Goal: Task Accomplishment & Management: Complete application form

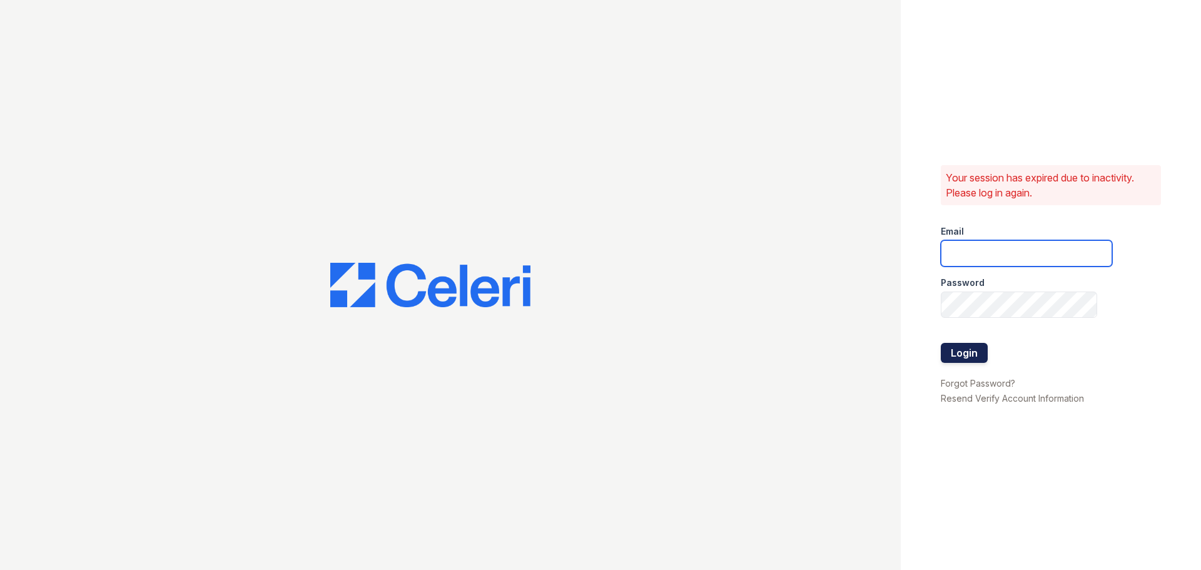
type input "aduran@trinity-pm.com"
click at [982, 352] on button "Login" at bounding box center [964, 353] width 47 height 20
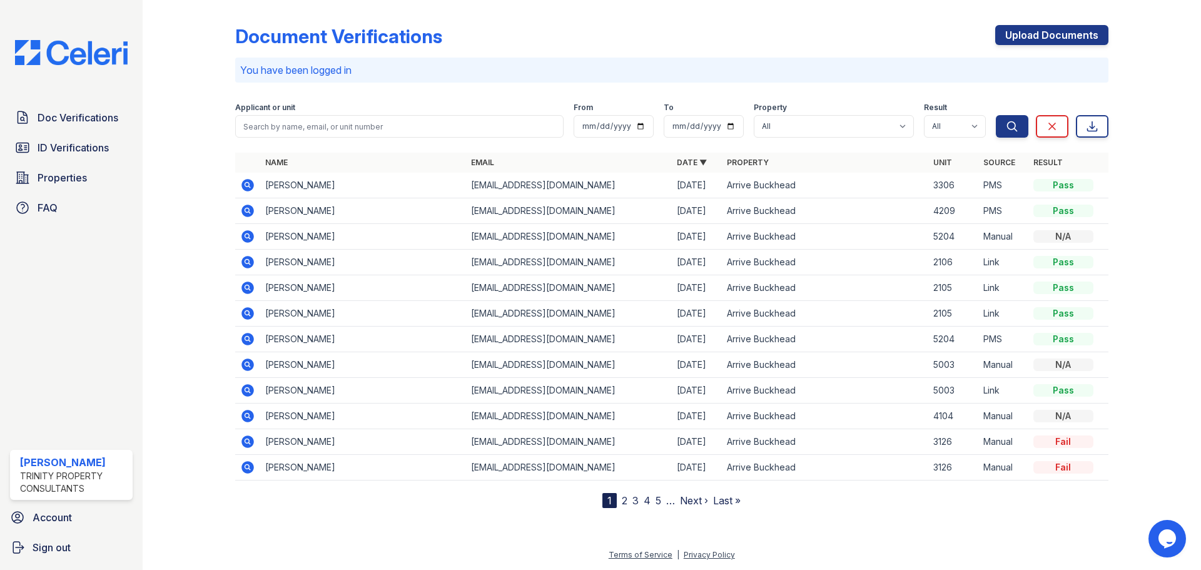
click at [248, 206] on icon at bounding box center [247, 211] width 13 height 13
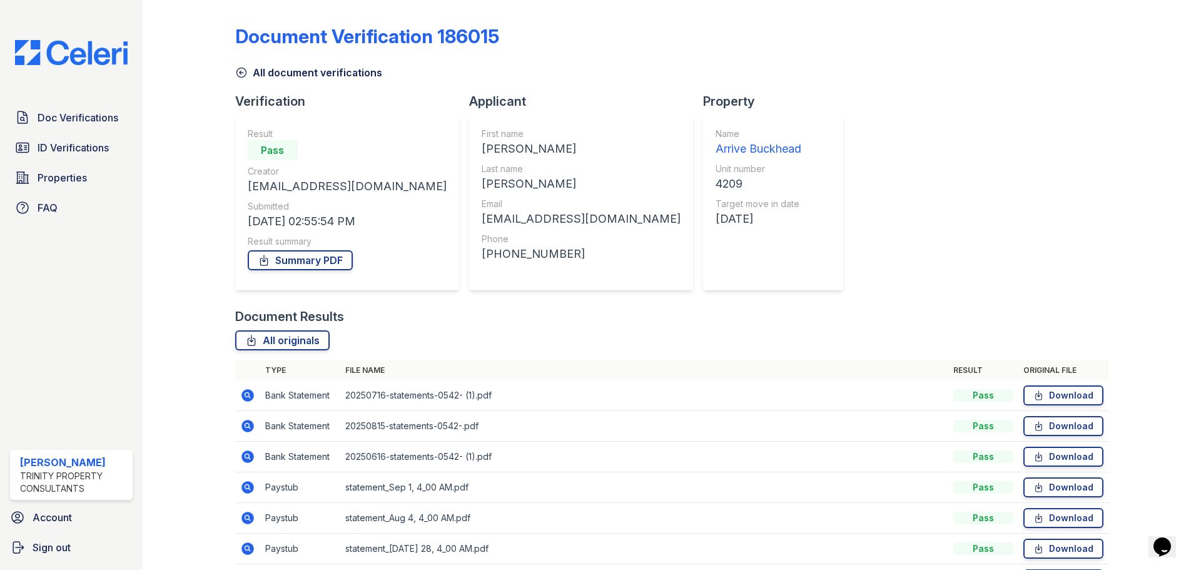
click at [242, 79] on link "All document verifications" at bounding box center [308, 72] width 147 height 15
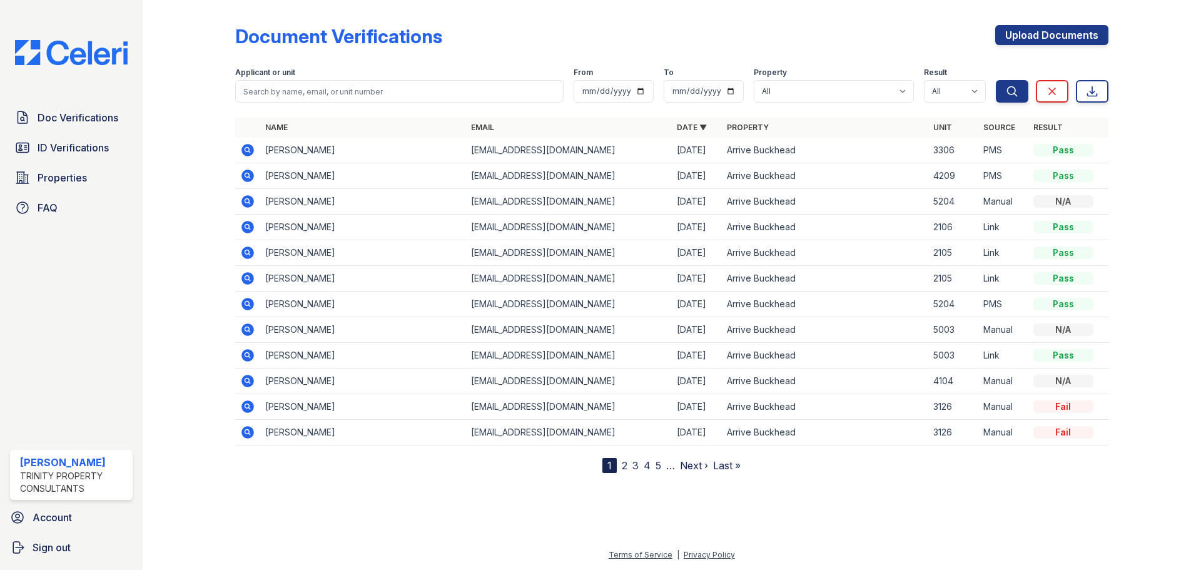
click at [251, 175] on icon at bounding box center [247, 176] width 13 height 13
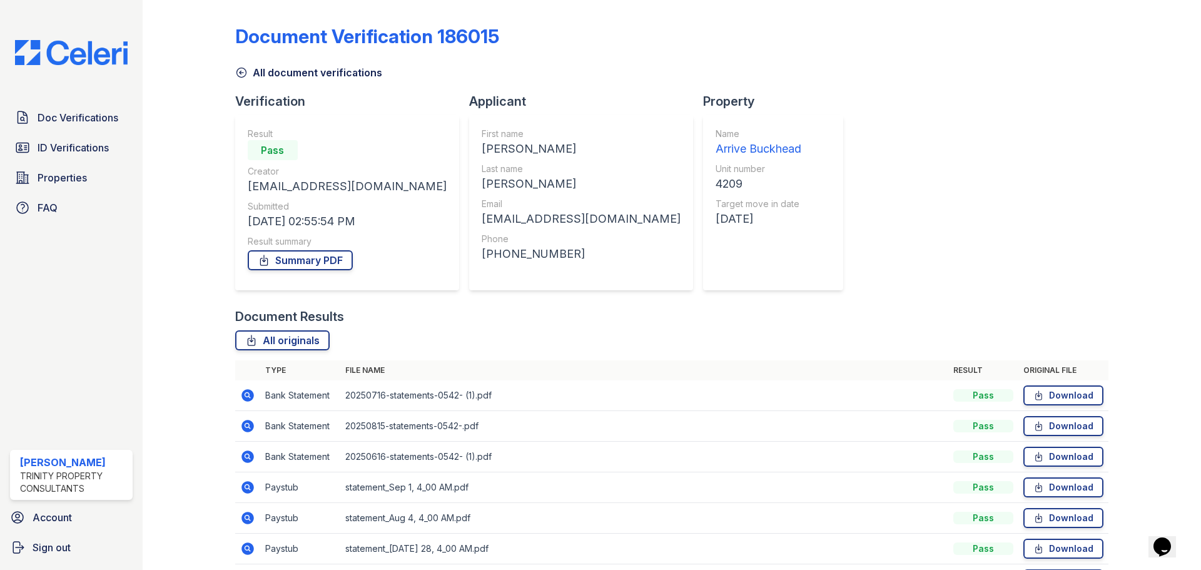
click at [244, 71] on icon at bounding box center [241, 72] width 13 height 13
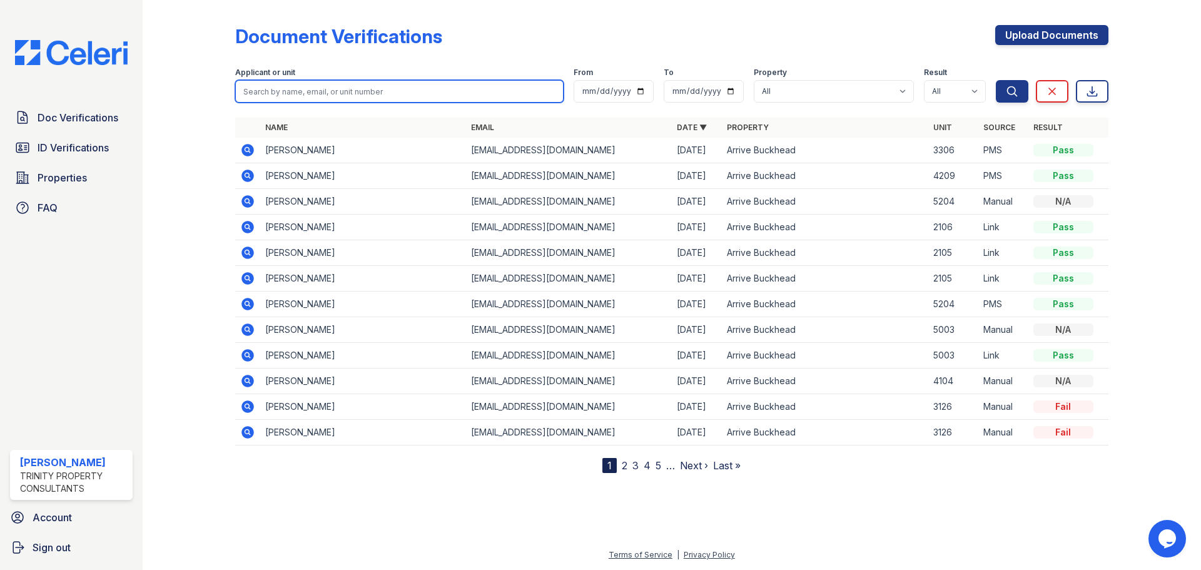
click at [326, 97] on input "search" at bounding box center [399, 91] width 328 height 23
click at [317, 86] on input "search" at bounding box center [399, 91] width 328 height 23
type input "jorge"
click at [996, 80] on button "Search" at bounding box center [1012, 91] width 33 height 23
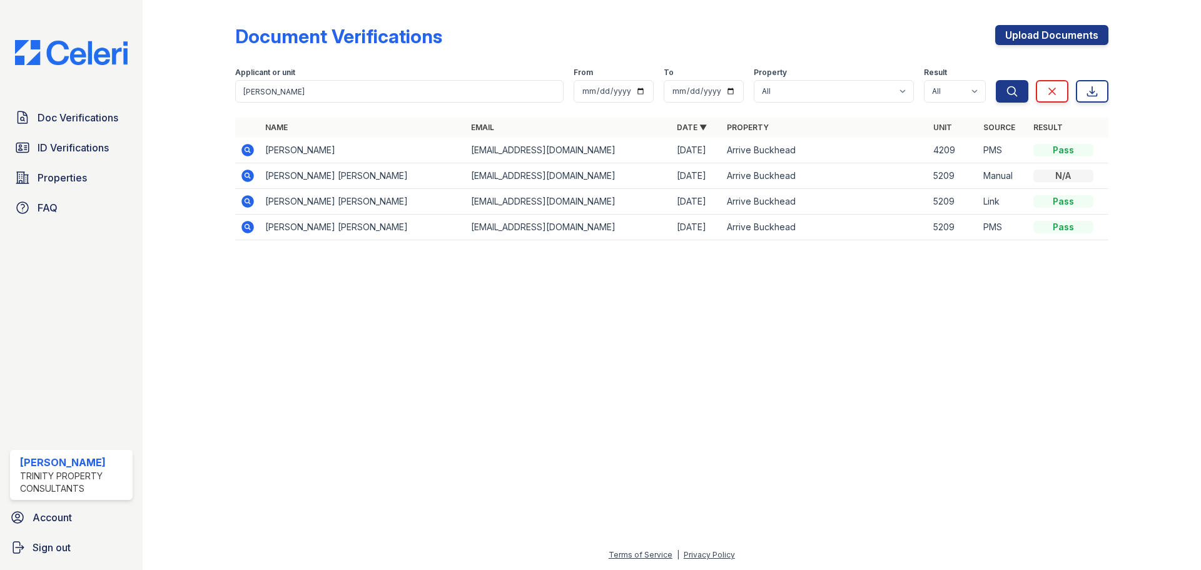
click at [248, 151] on icon at bounding box center [247, 150] width 15 height 15
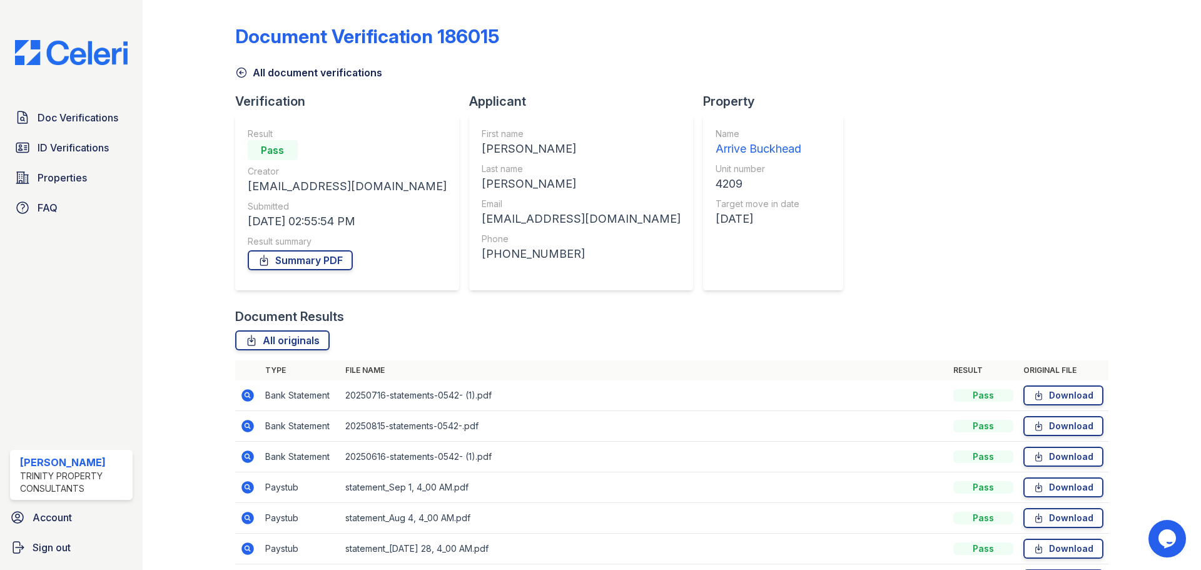
click at [240, 76] on icon at bounding box center [241, 72] width 13 height 13
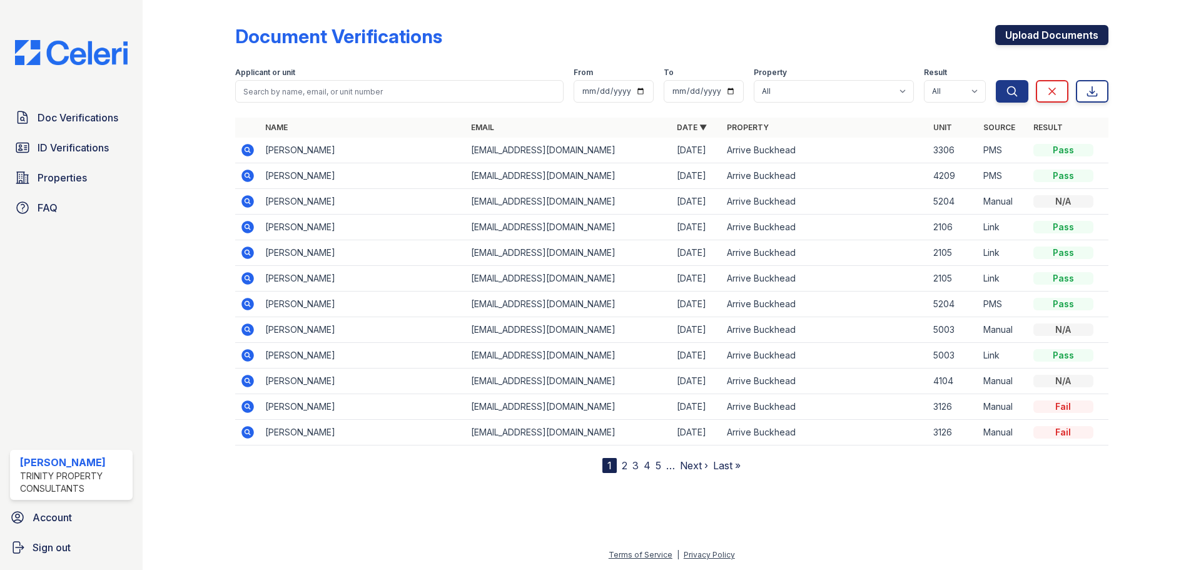
click at [1033, 28] on link "Upload Documents" at bounding box center [1051, 35] width 113 height 20
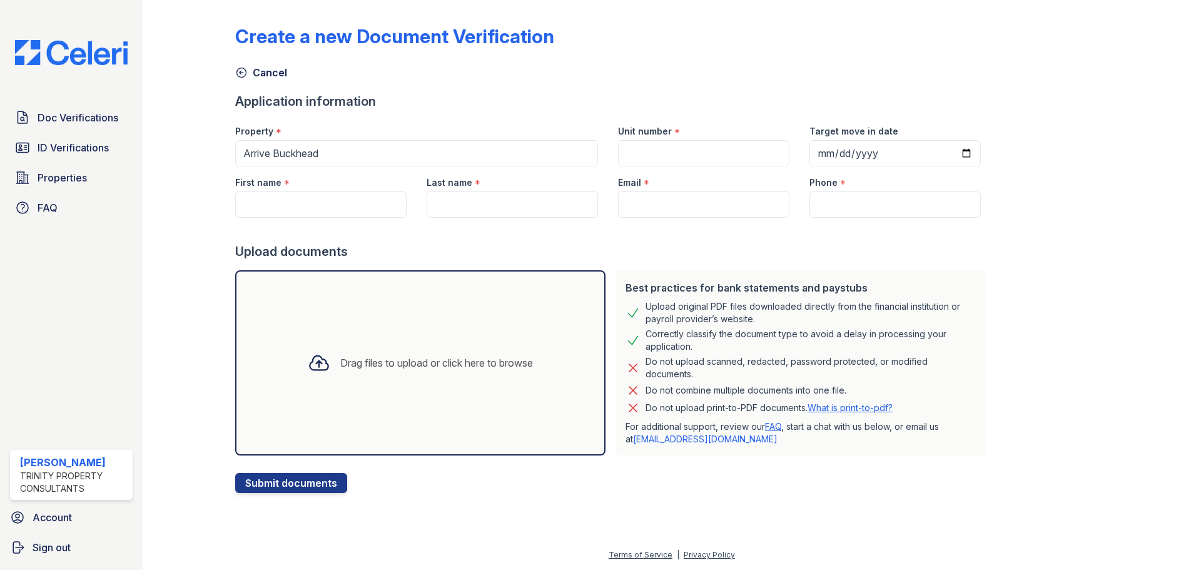
click at [328, 363] on div "Drag files to upload or click here to browse" at bounding box center [420, 363] width 245 height 43
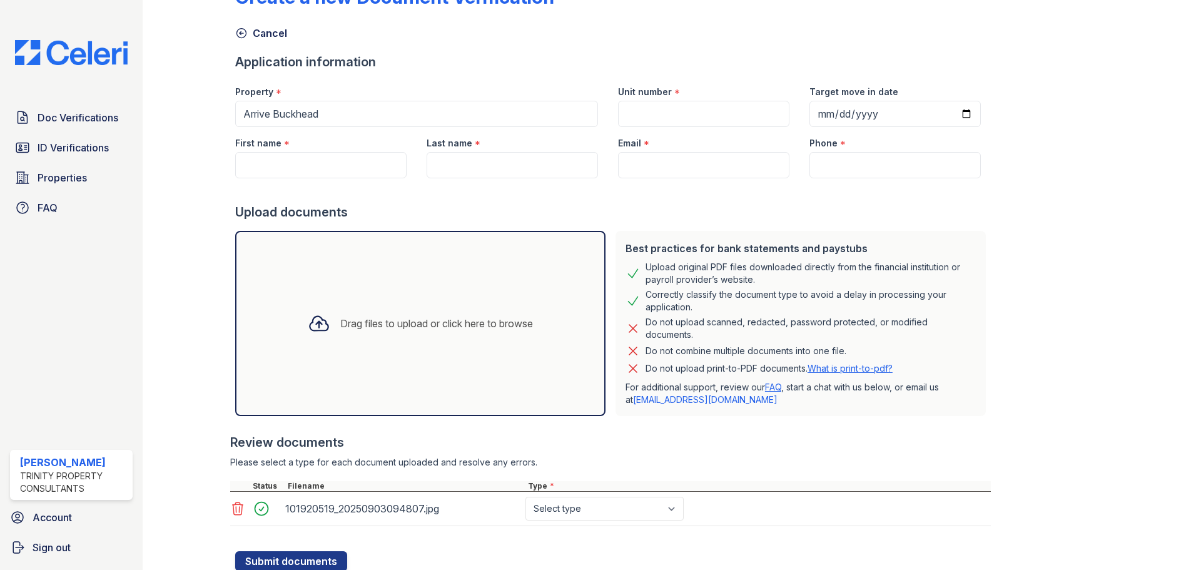
scroll to position [83, 0]
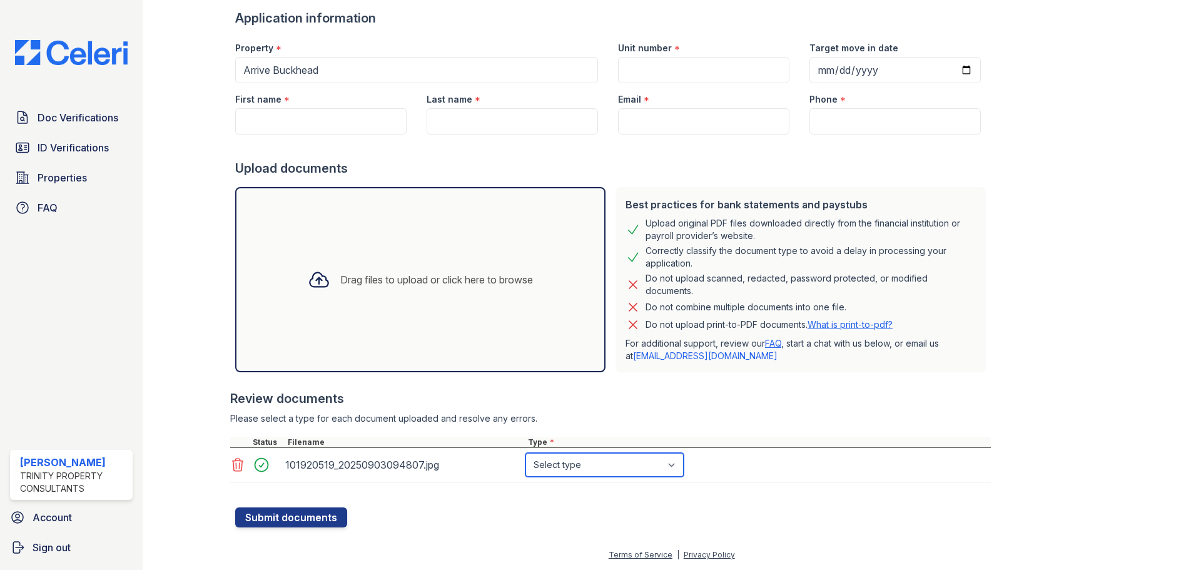
click at [569, 464] on select "Select type Paystub Bank Statement Offer Letter Tax Documents Benefit Award Let…" at bounding box center [604, 465] width 158 height 24
click at [671, 464] on select "Select type Paystub Bank Statement Offer Letter Tax Documents Benefit Award Let…" at bounding box center [604, 465] width 158 height 24
select select "other"
click at [525, 453] on select "Select type Paystub Bank Statement Offer Letter Tax Documents Benefit Award Let…" at bounding box center [604, 465] width 158 height 24
click at [365, 122] on input "First name" at bounding box center [320, 121] width 171 height 26
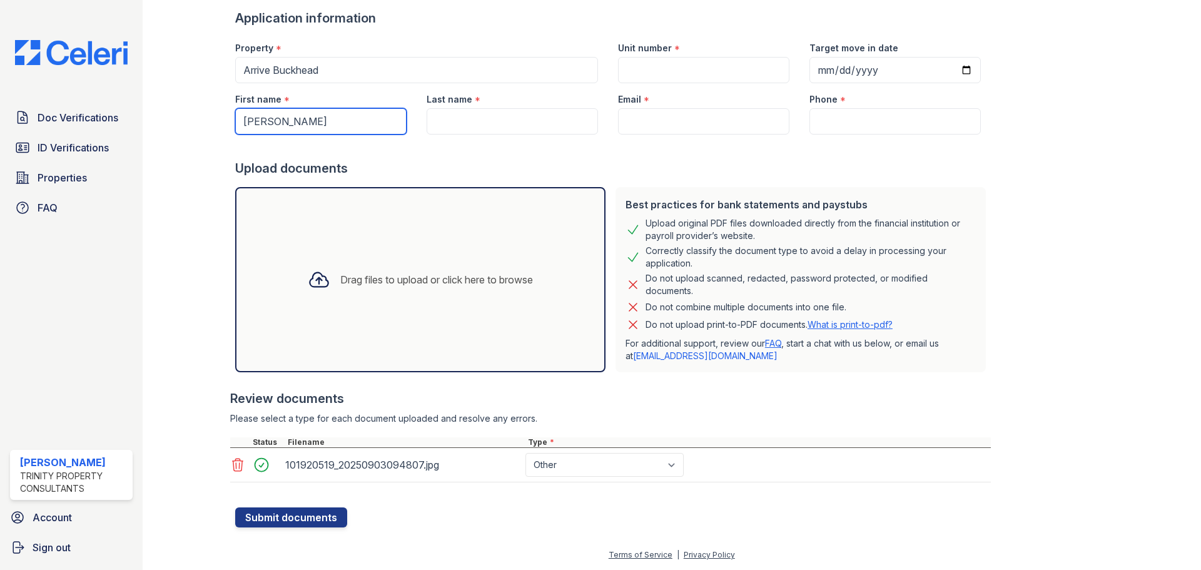
type input "[PERSON_NAME]"
click at [427, 118] on input "Last name" at bounding box center [512, 121] width 171 height 26
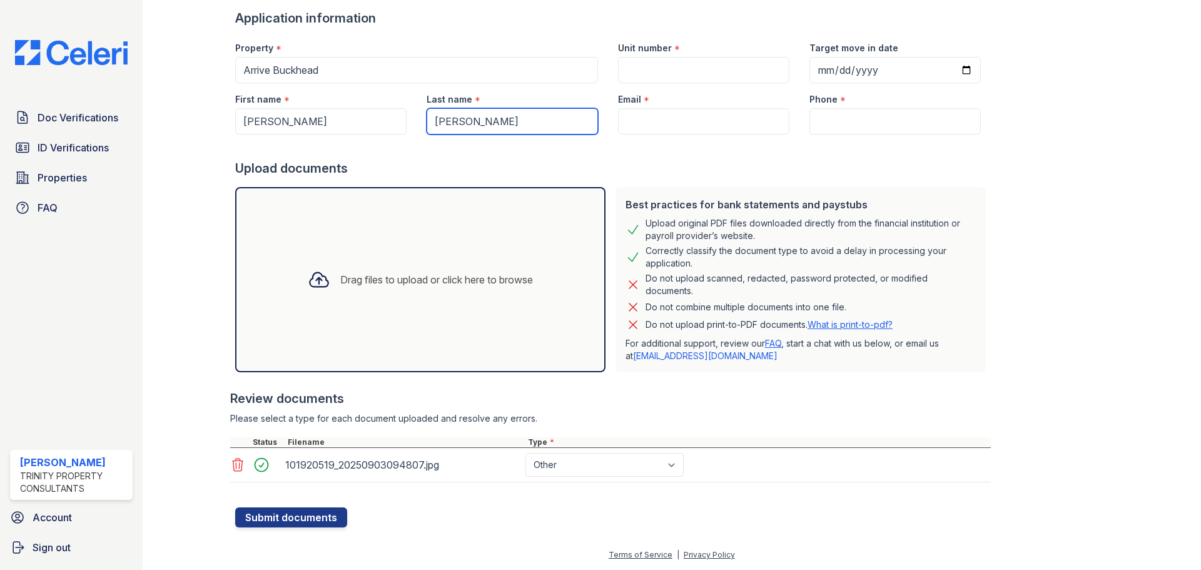
type input "[PERSON_NAME]"
click at [625, 131] on input "Email" at bounding box center [703, 121] width 171 height 26
paste input "[EMAIL_ADDRESS][DOMAIN_NAME]"
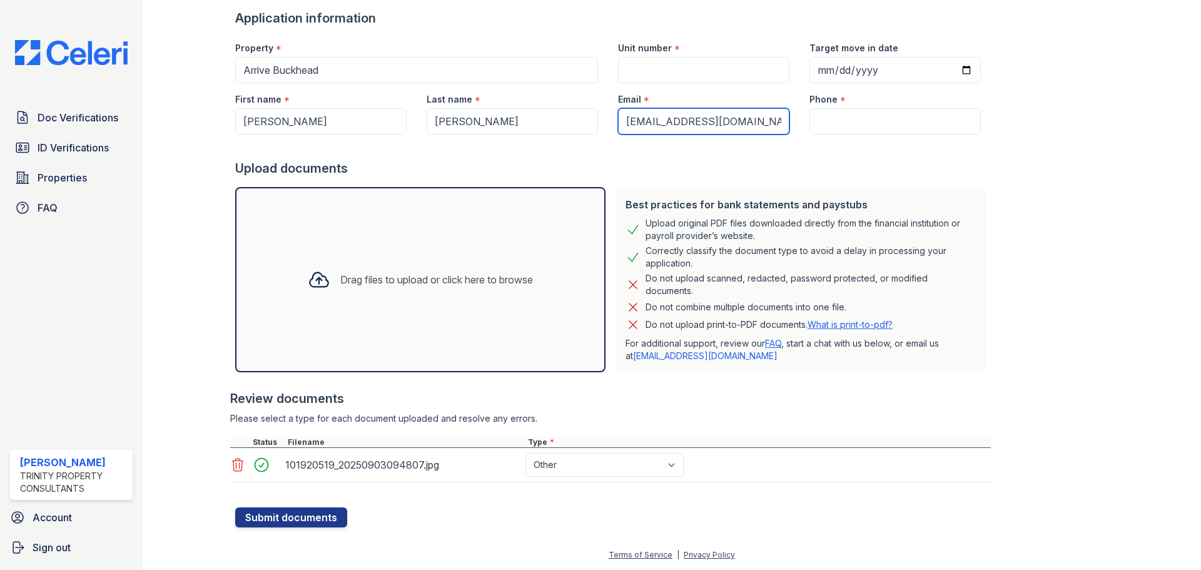
type input "[EMAIL_ADDRESS][DOMAIN_NAME]"
click at [634, 65] on input "Unit number" at bounding box center [703, 70] width 171 height 26
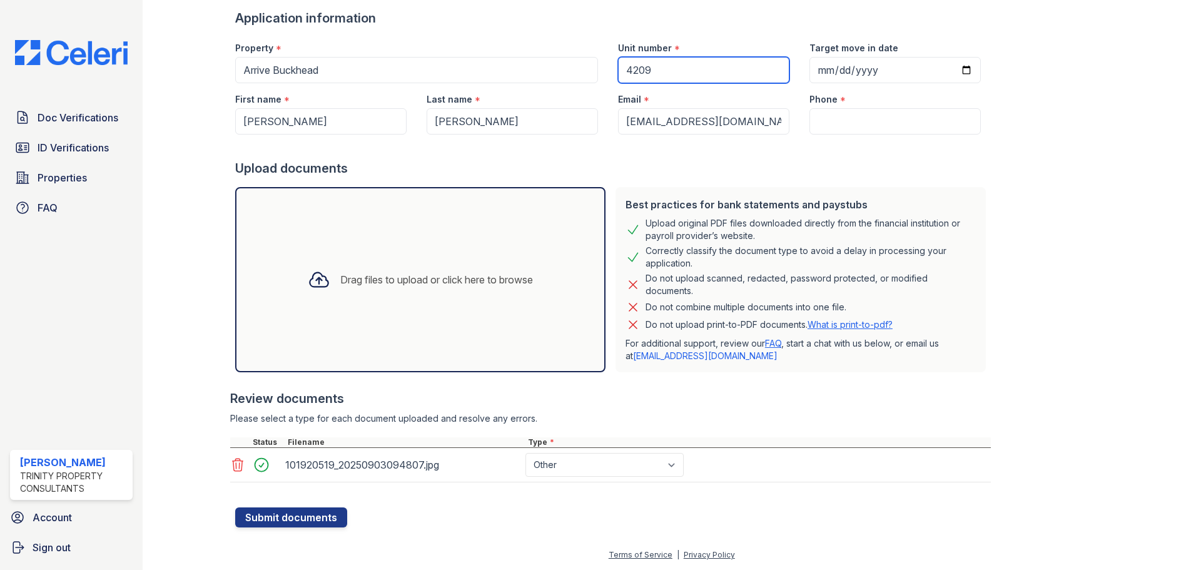
type input "4209"
click at [945, 70] on input "Target move in date" at bounding box center [894, 70] width 171 height 26
type input "2025-09-18"
click at [828, 116] on input "Phone" at bounding box center [894, 121] width 171 height 26
type input "4"
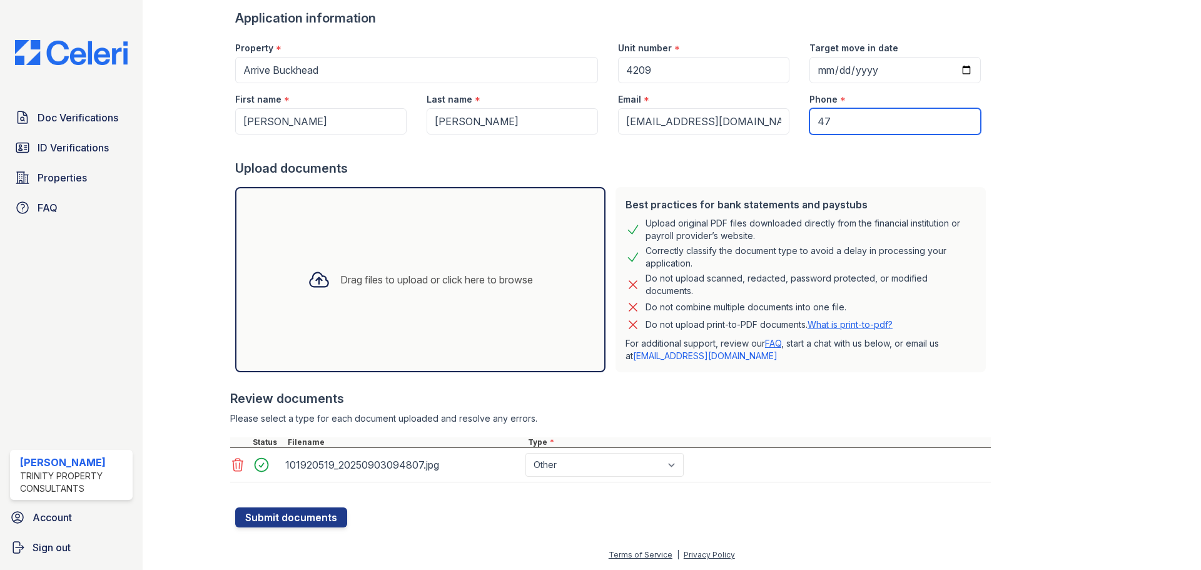
type input "4"
type input "4704577260"
click at [293, 515] on button "Submit documents" at bounding box center [291, 517] width 112 height 20
